Goal: Transaction & Acquisition: Purchase product/service

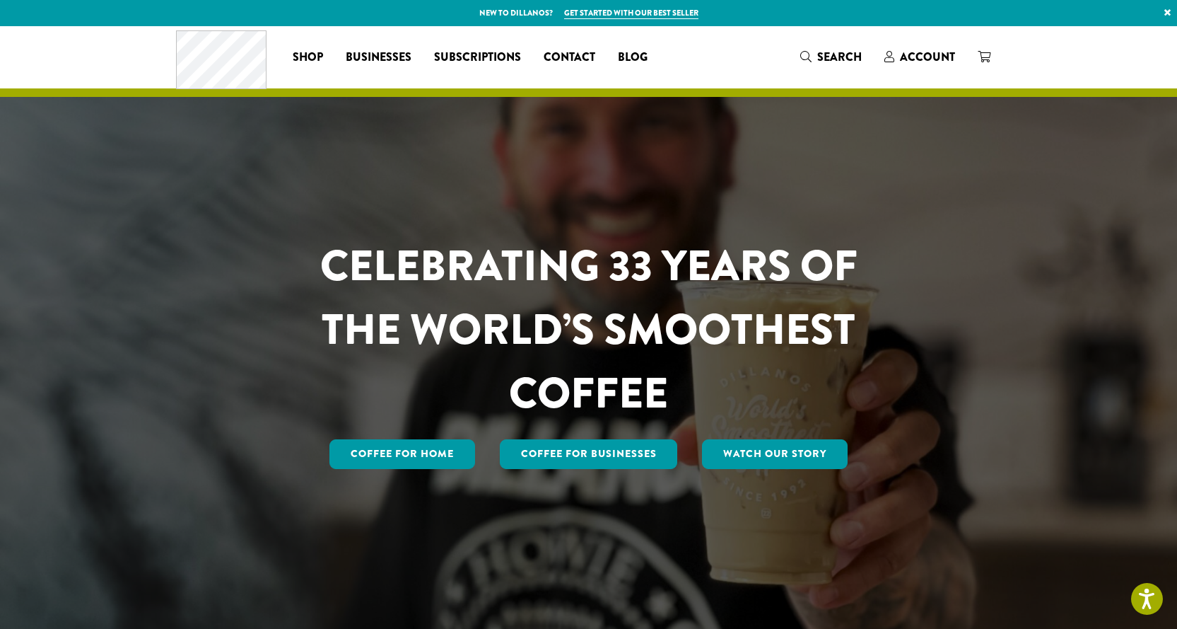
click at [0, 438] on div at bounding box center [588, 329] width 1177 height 606
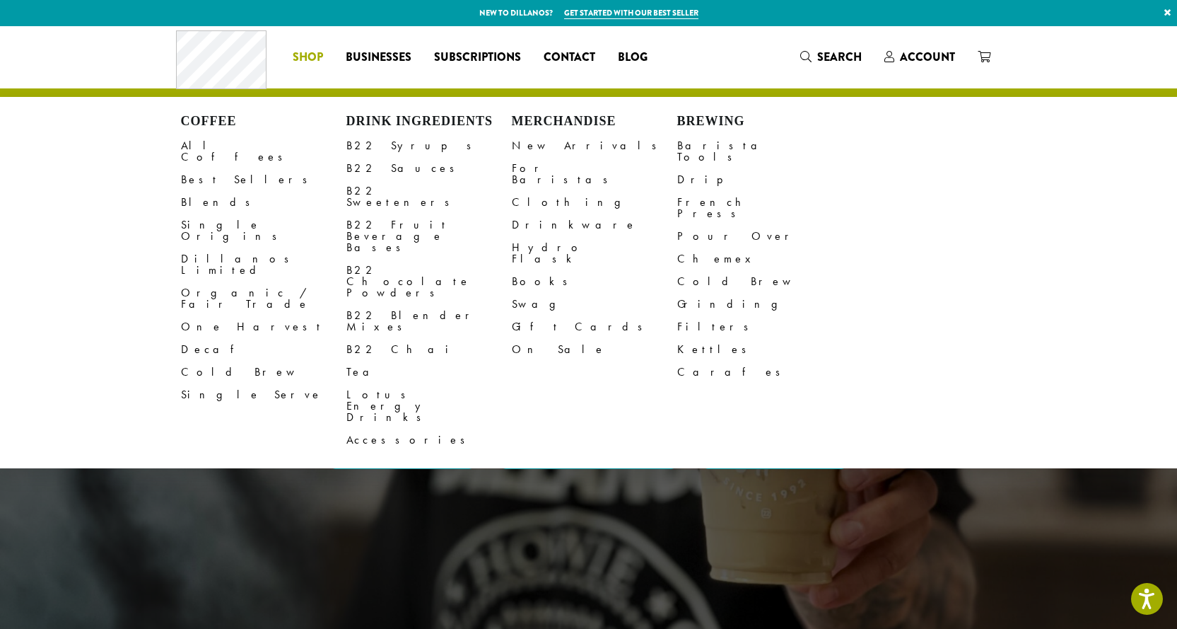
drag, startPoint x: 301, startPoint y: 54, endPoint x: 339, endPoint y: 37, distance: 41.4
click at [301, 54] on li "Coffee All Coffees Best Sellers Blends Single Origins Dillanos Limited Organic …" at bounding box center [307, 57] width 53 height 23
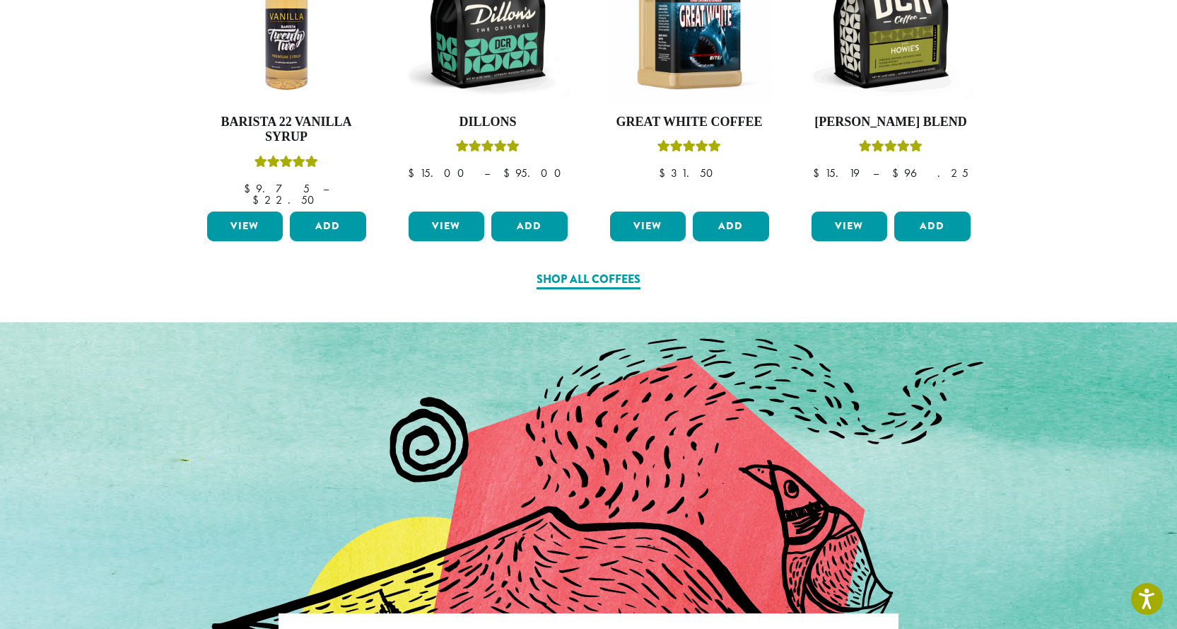
scroll to position [778, 0]
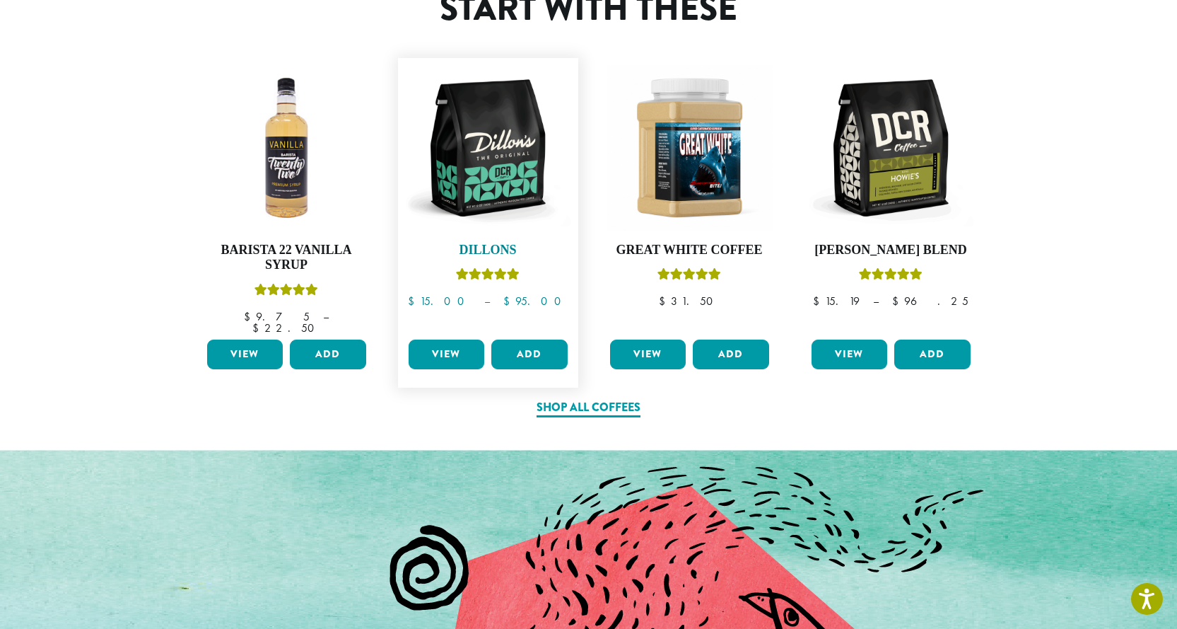
click at [512, 139] on img at bounding box center [488, 148] width 166 height 166
